Goal: Check status: Check status

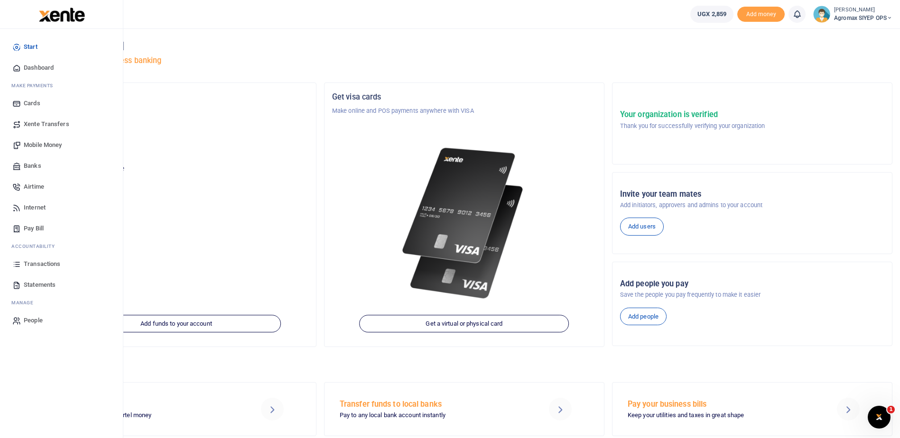
click at [47, 262] on span "Transactions" at bounding box center [42, 264] width 37 height 9
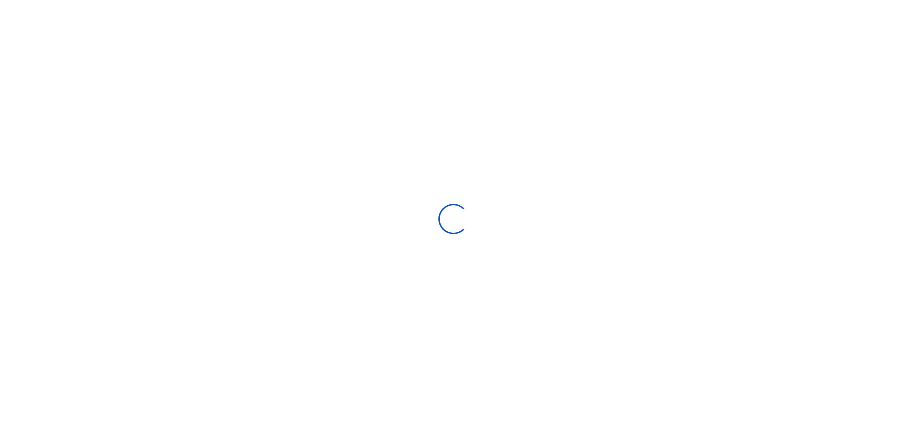
select select
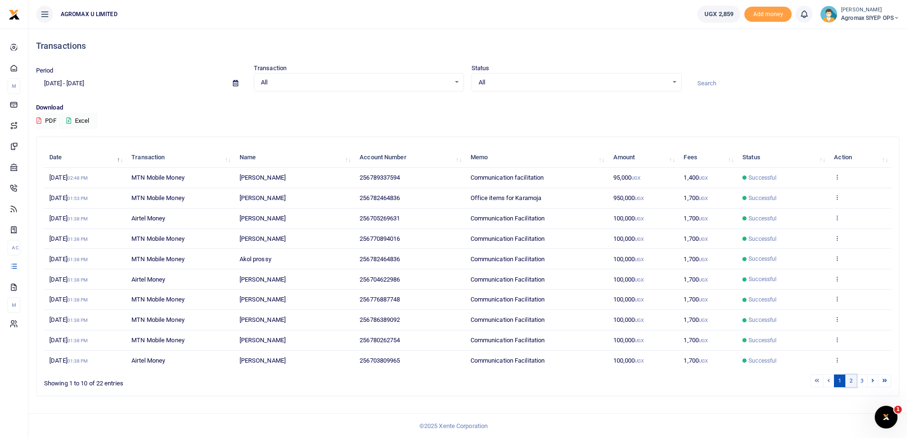
click at [853, 380] on link "2" at bounding box center [851, 381] width 11 height 13
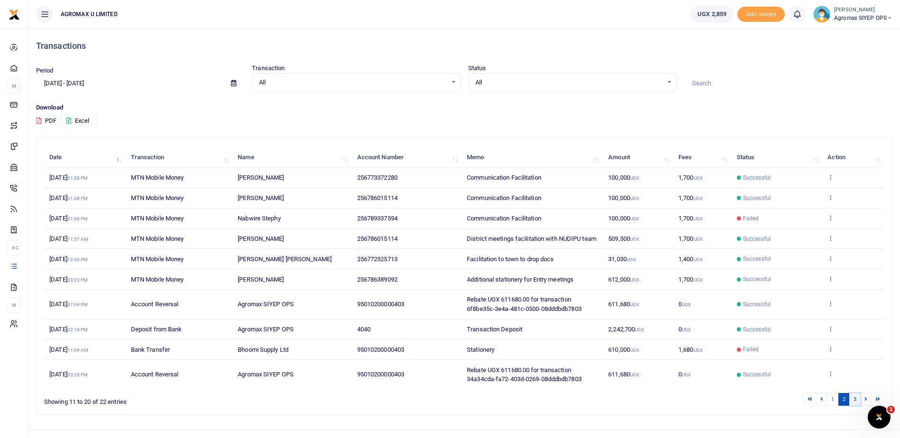
click at [856, 406] on link "3" at bounding box center [854, 399] width 11 height 13
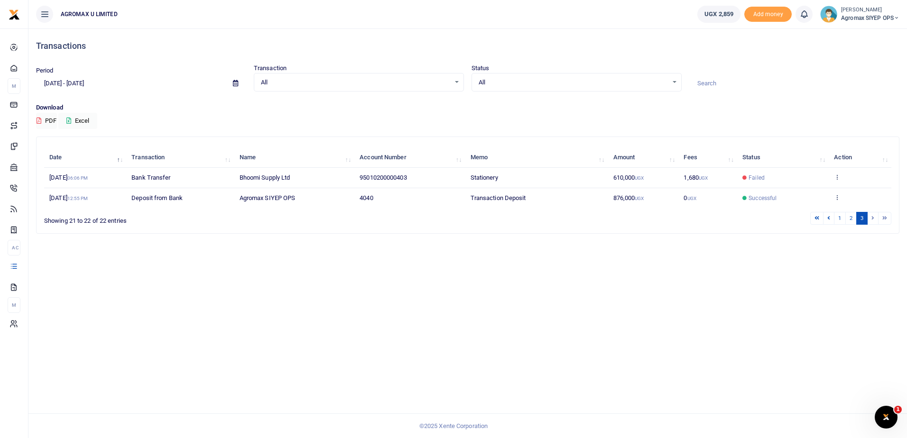
click at [745, 368] on div "Transactions Period [DATE] - [DATE] Transaction All Select an option... All Air…" at bounding box center [467, 233] width 879 height 410
click at [870, 217] on li at bounding box center [873, 218] width 11 height 13
click at [76, 78] on input "[DATE] - [DATE]" at bounding box center [130, 83] width 189 height 16
click at [56, 188] on li "Last 6 Month" at bounding box center [70, 191] width 66 height 15
type input "[DATE] - [DATE]"
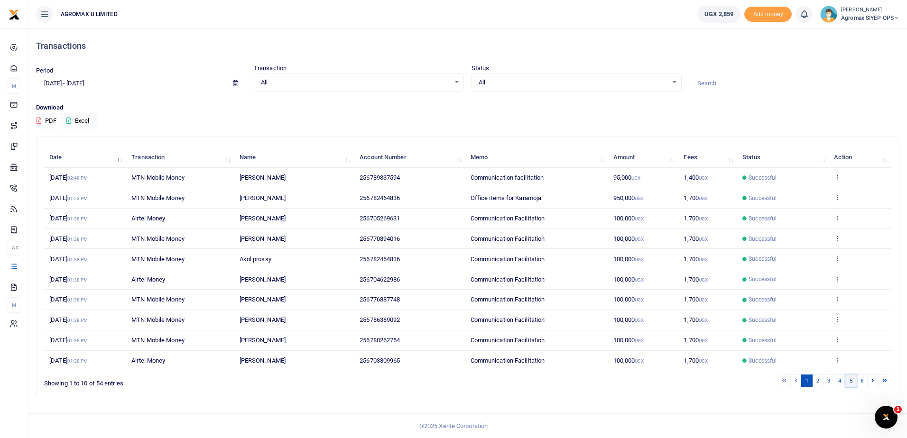
click at [850, 383] on link "5" at bounding box center [851, 381] width 11 height 13
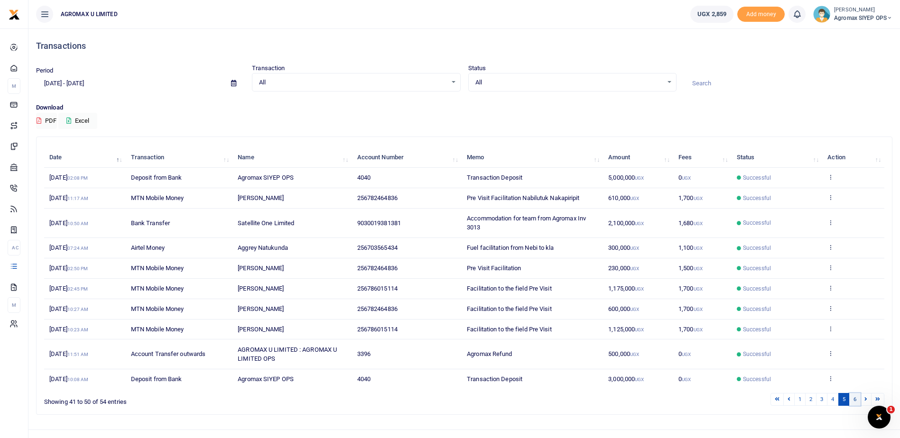
click at [857, 399] on link "6" at bounding box center [854, 399] width 11 height 13
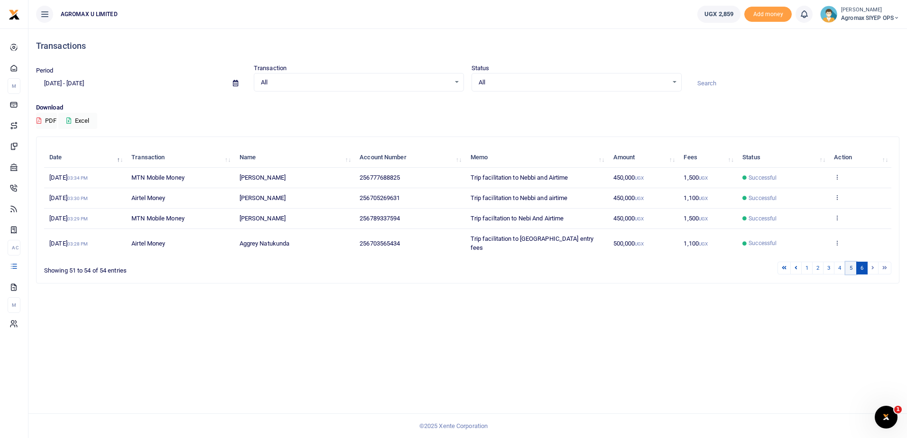
click at [849, 262] on link "5" at bounding box center [851, 268] width 11 height 13
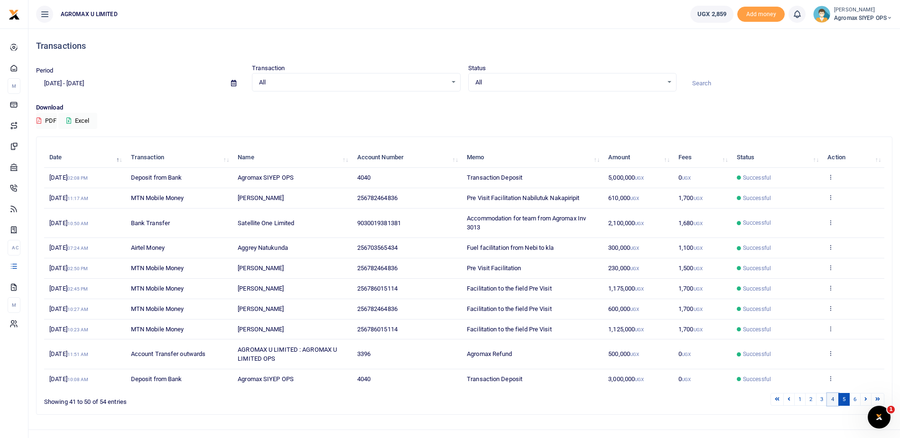
click at [831, 399] on link "4" at bounding box center [832, 399] width 11 height 13
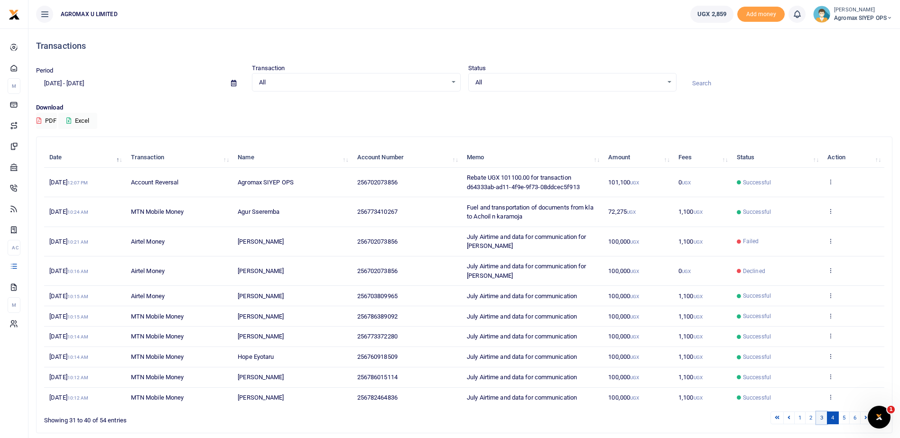
click at [821, 415] on link "3" at bounding box center [821, 418] width 11 height 13
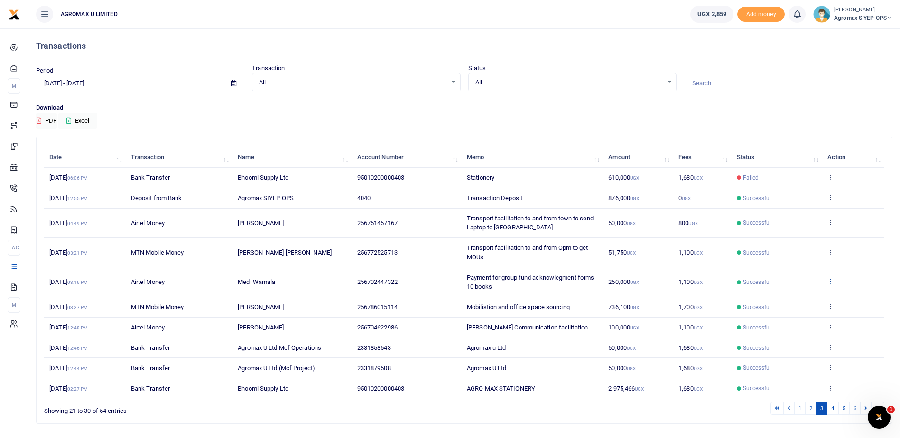
click at [832, 283] on icon at bounding box center [831, 281] width 6 height 7
click at [799, 319] on link "Send again" at bounding box center [796, 318] width 75 height 13
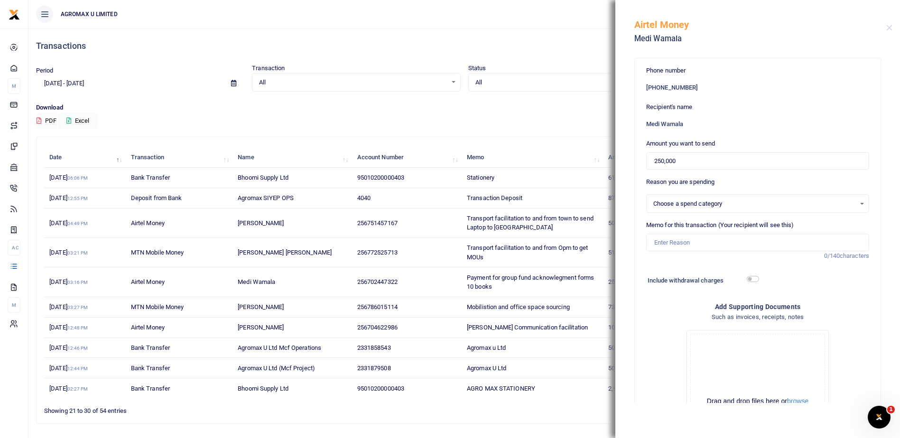
select select
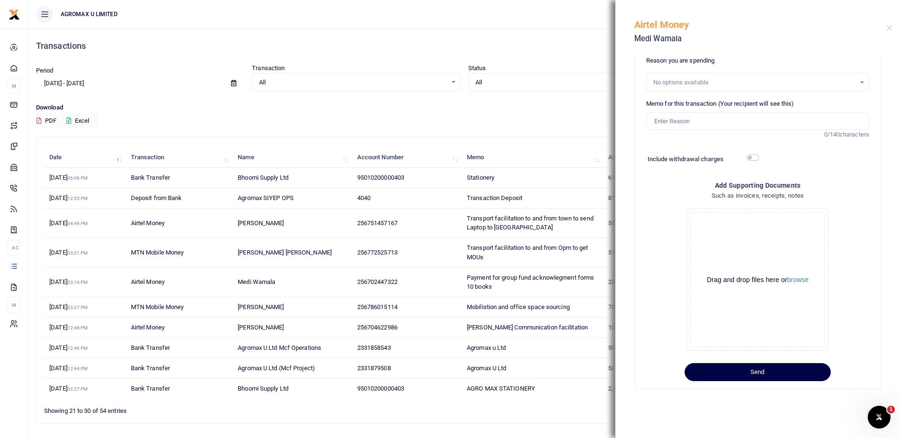
scroll to position [122, 0]
click at [558, 419] on div "Search: Date Transaction Name Account Number Memo Amount Fees Status Action [DA…" at bounding box center [465, 280] width 856 height 287
click at [888, 27] on button "Close" at bounding box center [889, 28] width 6 height 6
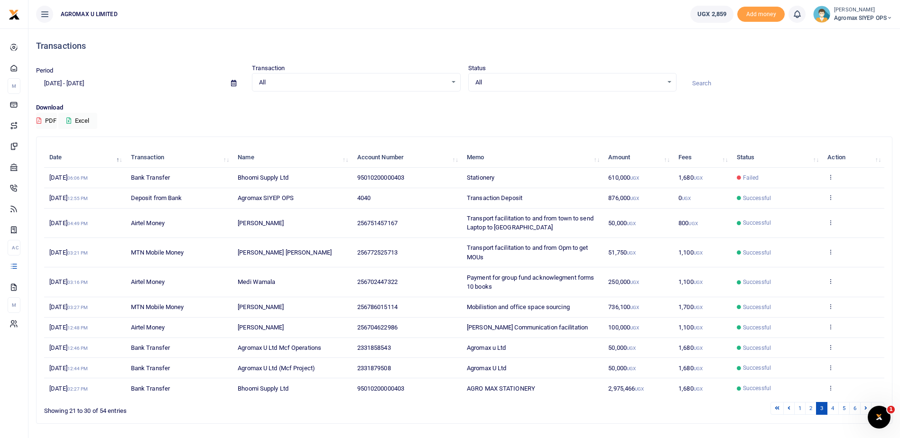
click at [831, 277] on td "View details Send again" at bounding box center [853, 282] width 62 height 29
click at [831, 283] on icon at bounding box center [831, 281] width 6 height 7
click at [801, 299] on link "View details" at bounding box center [796, 297] width 75 height 13
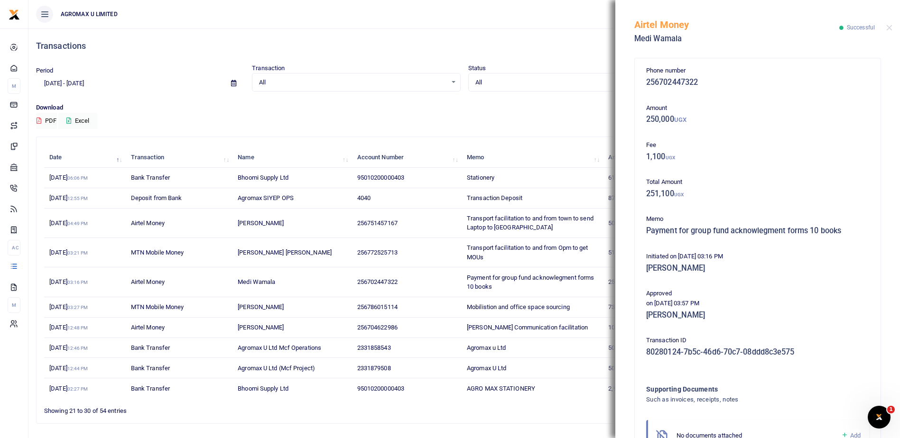
scroll to position [66, 0]
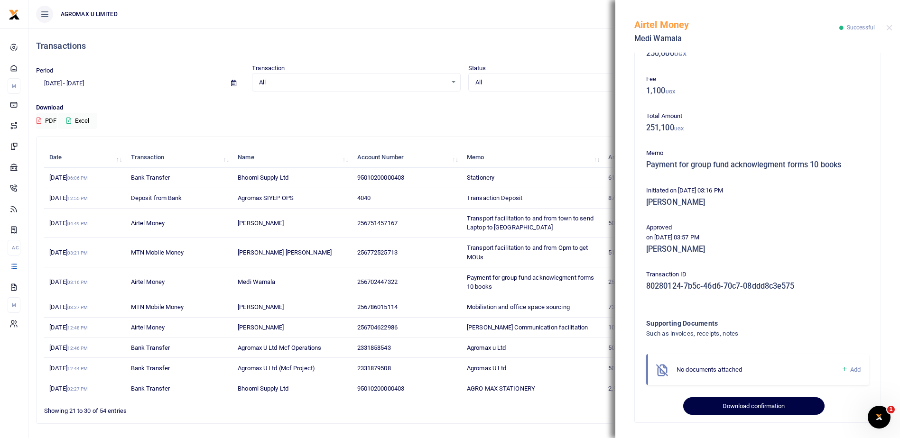
click at [757, 408] on button "Download confirmation" at bounding box center [753, 407] width 141 height 18
